Goal: Find specific page/section: Find specific page/section

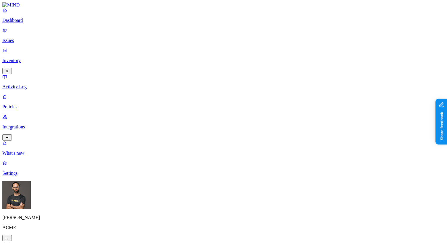
click at [39, 38] on p "Issues" at bounding box center [223, 40] width 442 height 5
click at [35, 58] on p "Inventory" at bounding box center [223, 60] width 442 height 5
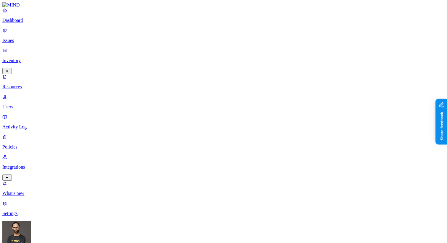
click at [36, 40] on link "Issues" at bounding box center [223, 35] width 442 height 15
